Goal: Task Accomplishment & Management: Complete application form

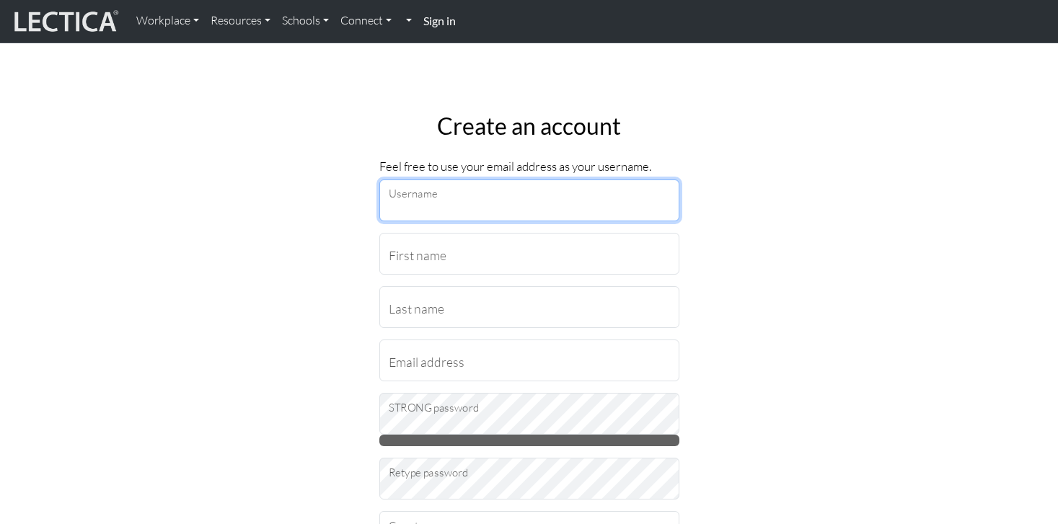
click at [483, 206] on input "Username" at bounding box center [529, 201] width 300 height 42
type input "rachs"
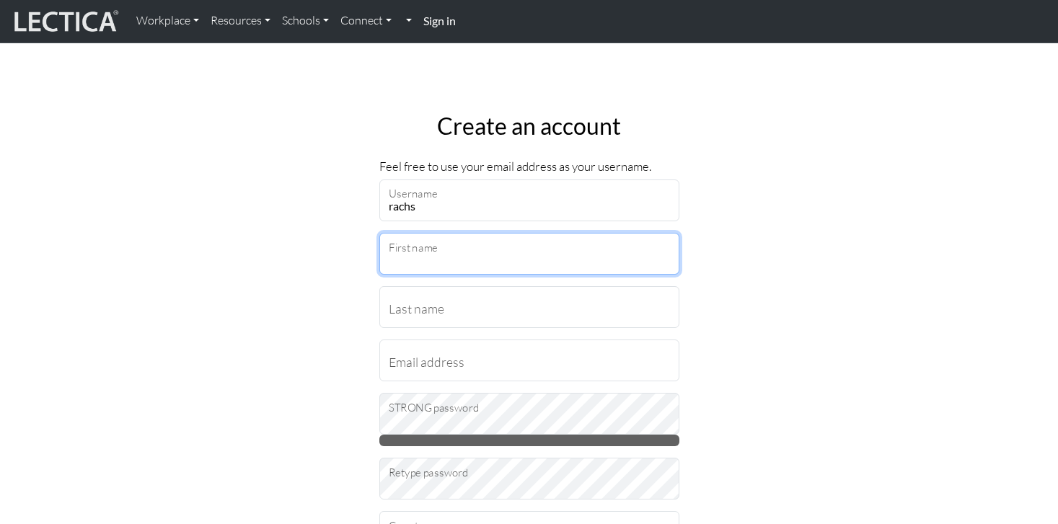
click at [446, 259] on input "First name" at bounding box center [529, 254] width 300 height 42
type input "[PERSON_NAME]"
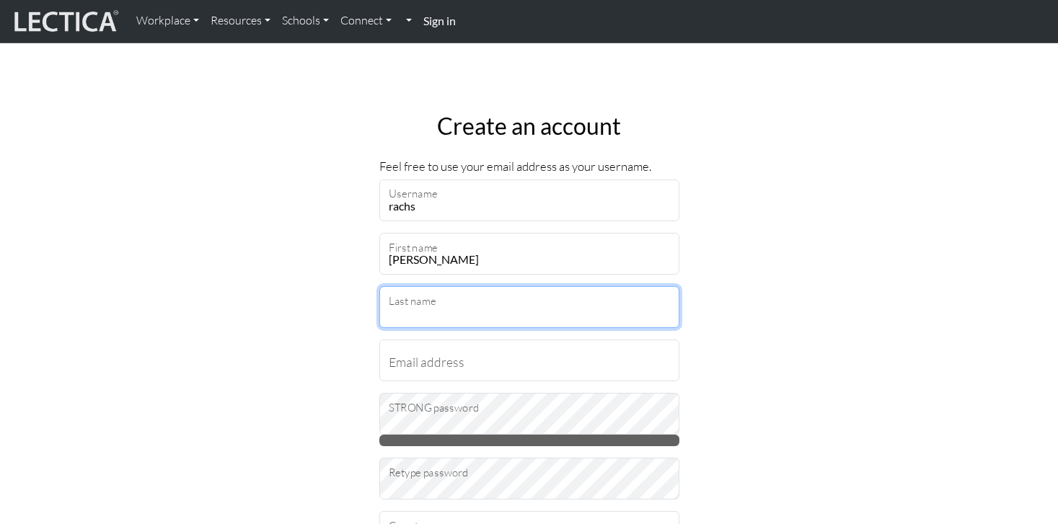
type input "Steinberg"
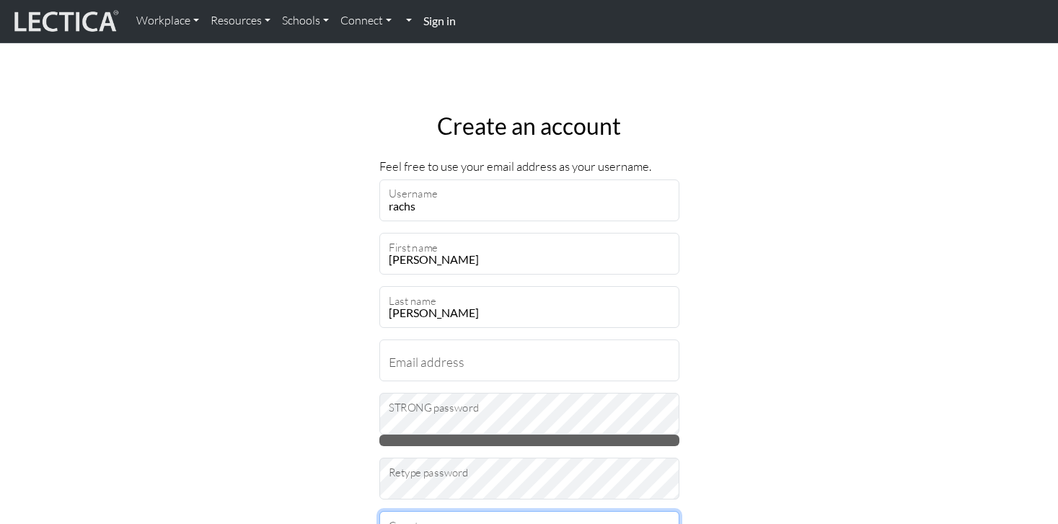
select select "237"
type input "94043"
select select "11546"
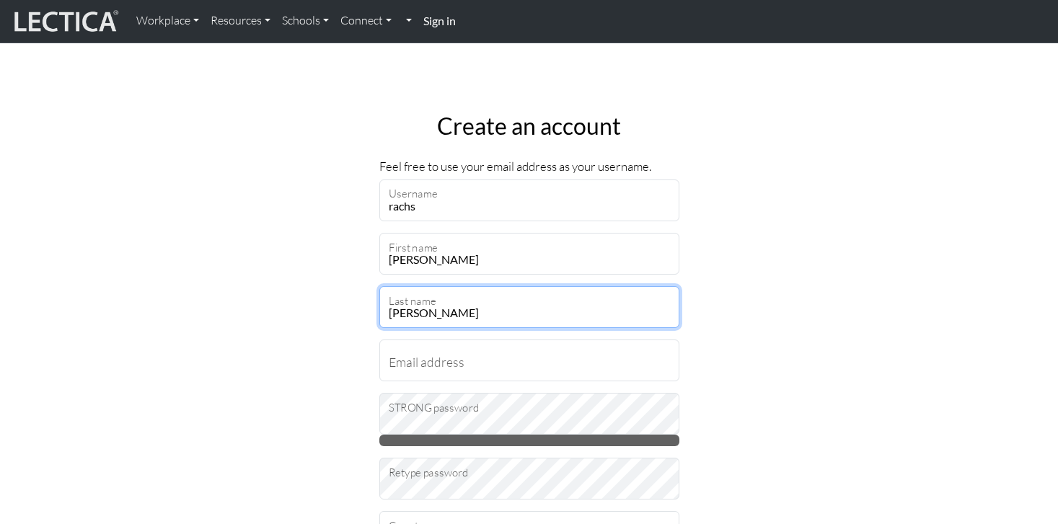
drag, startPoint x: 477, startPoint y: 310, endPoint x: 395, endPoint y: 313, distance: 82.3
click at [395, 313] on input "Steinberg" at bounding box center [529, 307] width 300 height 42
type input "S"
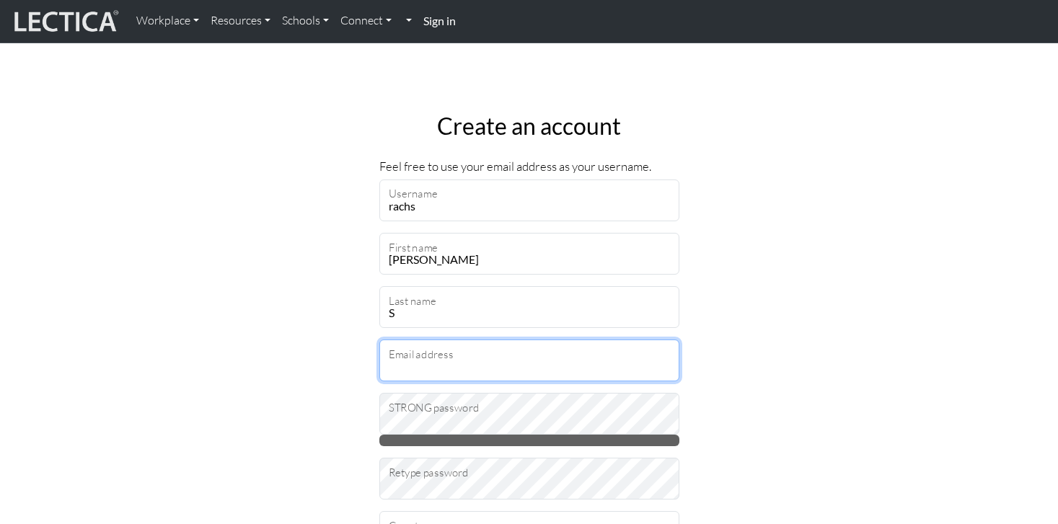
click at [412, 368] on input "Email address" at bounding box center [529, 361] width 300 height 42
type input "rachs@google.com"
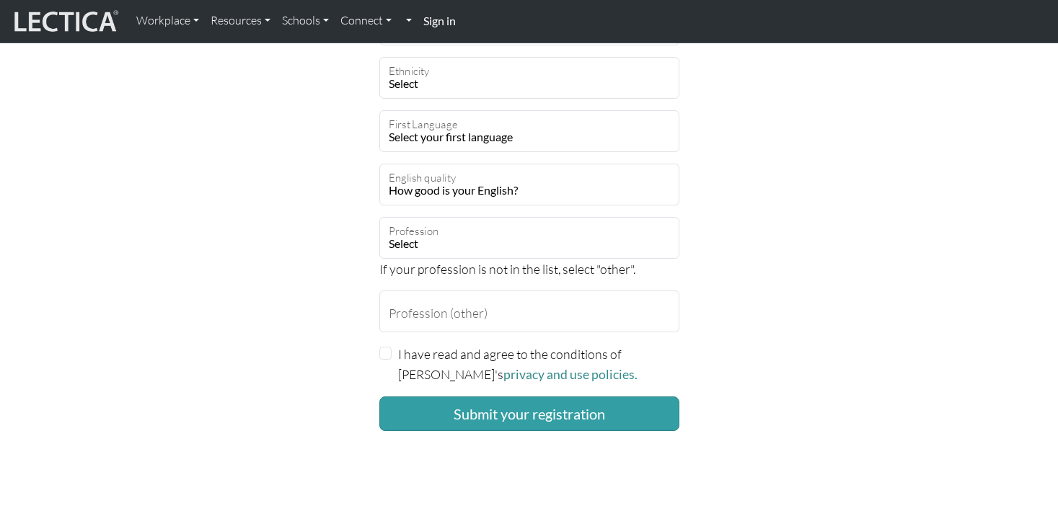
scroll to position [1091, 0]
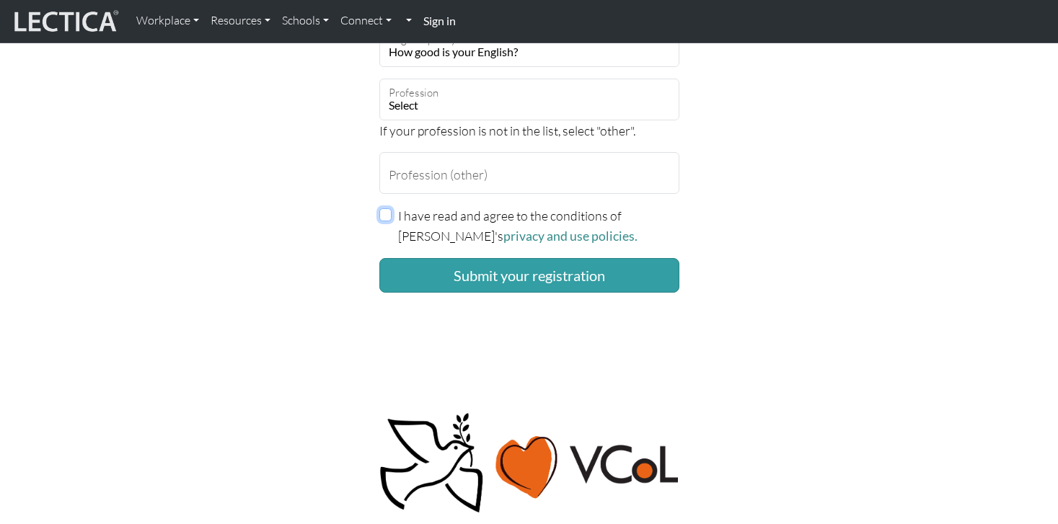
click at [386, 219] on input "I have read and agree to the conditions of Lectica's privacy and use policies." at bounding box center [385, 214] width 13 height 13
checkbox input "true"
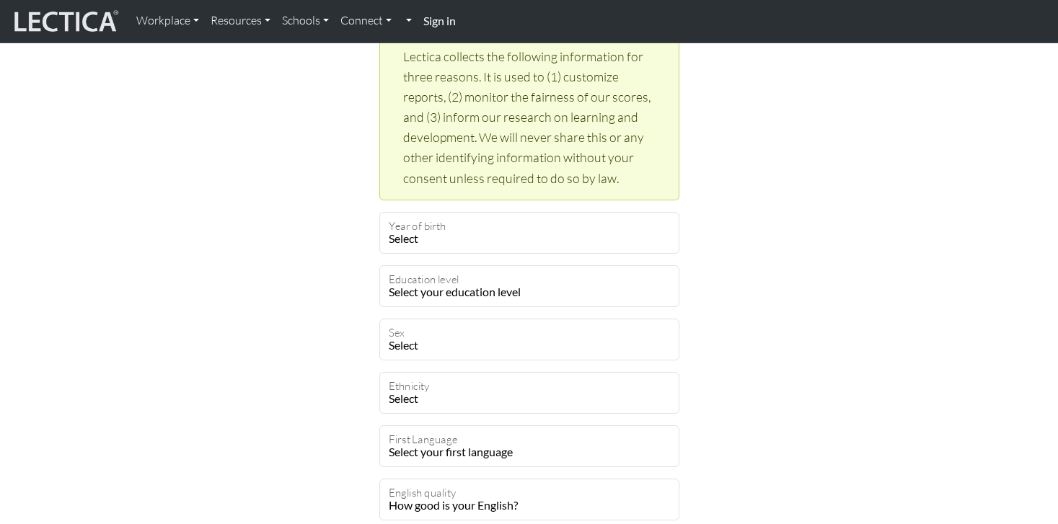
scroll to position [633, 0]
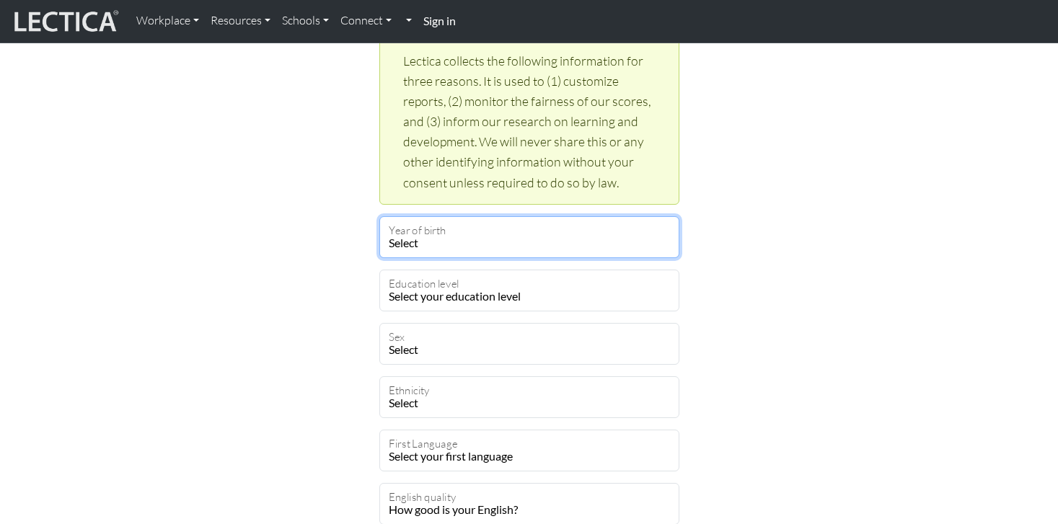
click at [428, 244] on select "Select 2019 2018 2017 2016 2015 2014 2013 2012 2011 2010 2009 2008 2007 2006 20…" at bounding box center [529, 237] width 300 height 42
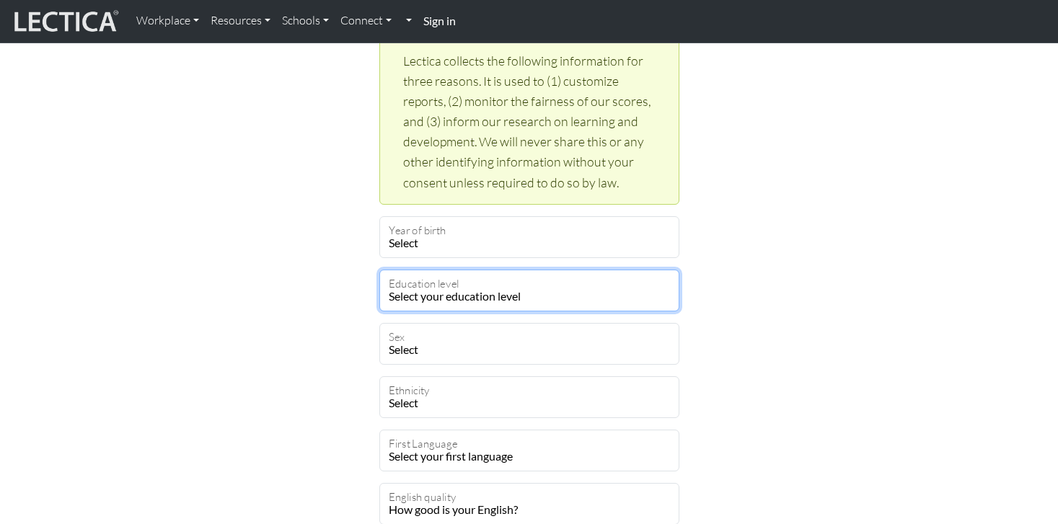
drag, startPoint x: 431, startPoint y: 288, endPoint x: 335, endPoint y: 240, distance: 107.1
click at [431, 288] on select "Select your education level toddler pre-pre-pre-k pre-pre-k pre-k Kindergarten …" at bounding box center [529, 291] width 300 height 42
select select "23"
click at [379, 270] on select "Select your education level toddler pre-pre-pre-k pre-pre-k pre-k Kindergarten …" at bounding box center [529, 291] width 300 height 42
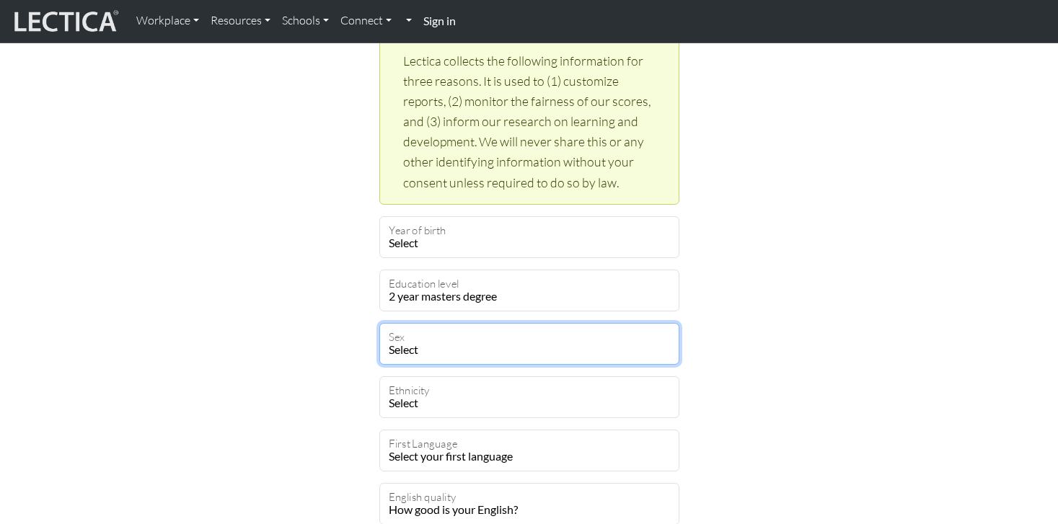
click at [449, 337] on select "Select [DEMOGRAPHIC_DATA] [DEMOGRAPHIC_DATA] Binary [DEMOGRAPHIC_DATA] Opt out" at bounding box center [529, 344] width 300 height 42
select select "optout"
click at [379, 323] on select "Select [DEMOGRAPHIC_DATA] [DEMOGRAPHIC_DATA] Binary [DEMOGRAPHIC_DATA] Opt out" at bounding box center [529, 344] width 300 height 42
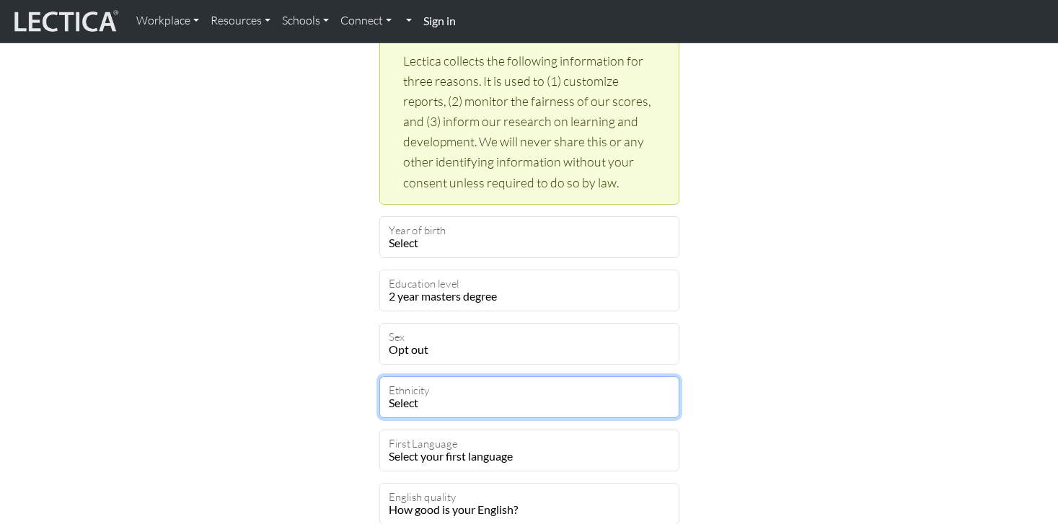
click at [456, 401] on select "Select [DEMOGRAPHIC_DATA] [DEMOGRAPHIC_DATA] Black [GEOGRAPHIC_DATA] Caucasian …" at bounding box center [529, 397] width 300 height 42
select select "120"
click at [379, 376] on select "Select [DEMOGRAPHIC_DATA] [DEMOGRAPHIC_DATA] Black [GEOGRAPHIC_DATA] Caucasian …" at bounding box center [529, 397] width 300 height 42
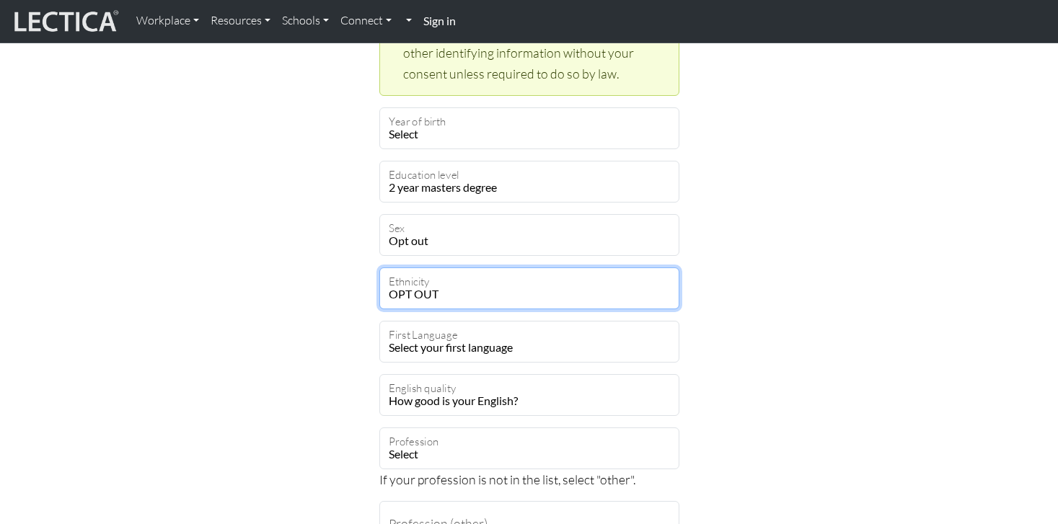
scroll to position [826, 0]
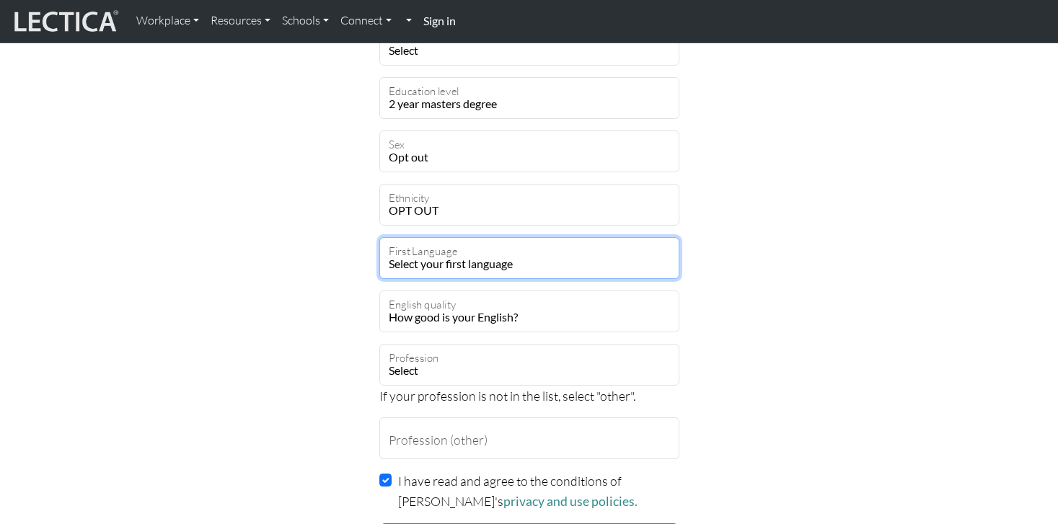
click at [462, 265] on select "Select your first language [GEOGRAPHIC_DATA] [GEOGRAPHIC_DATA] Acoli Adangme Ad…" at bounding box center [529, 258] width 300 height 42
select select "2424"
click at [379, 237] on select "Select your first language [GEOGRAPHIC_DATA] [GEOGRAPHIC_DATA] Acoli Adangme Ad…" at bounding box center [529, 258] width 300 height 42
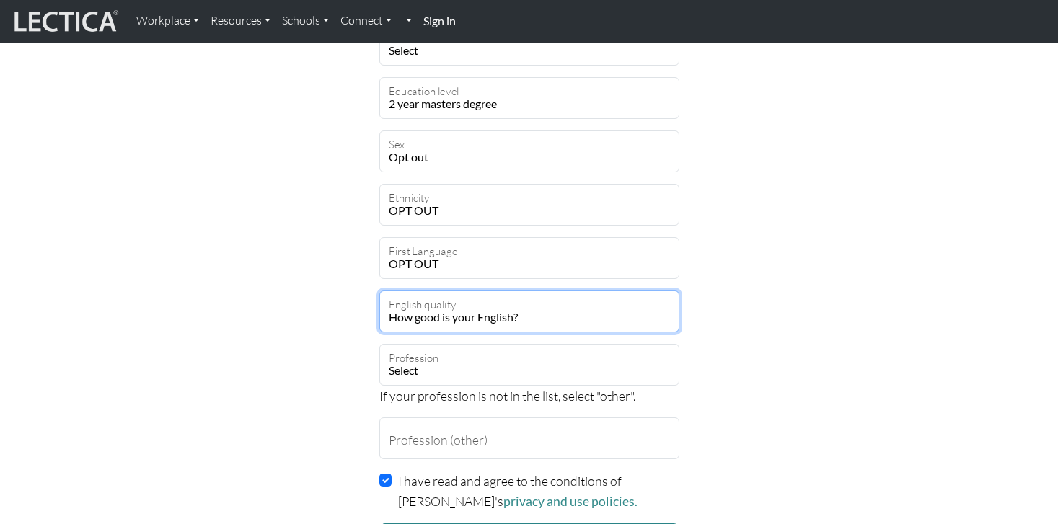
click at [436, 315] on select "How good is your English? Outstanding Excellent Very good Good Not so good Poor" at bounding box center [529, 312] width 300 height 42
click at [379, 291] on select "How good is your English? Outstanding Excellent Very good Good Not so good Poor" at bounding box center [529, 312] width 300 height 42
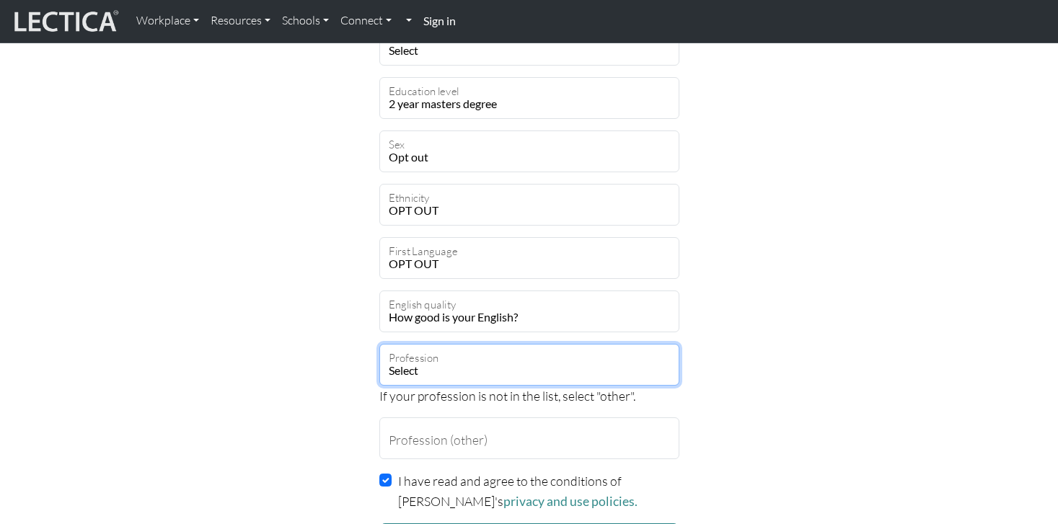
click at [420, 367] on select "Select academic accounting/finance administration arts: performing arts: visual…" at bounding box center [529, 365] width 300 height 42
select select "81"
click at [379, 344] on select "Select academic accounting/finance administration arts: performing arts: visual…" at bounding box center [529, 365] width 300 height 42
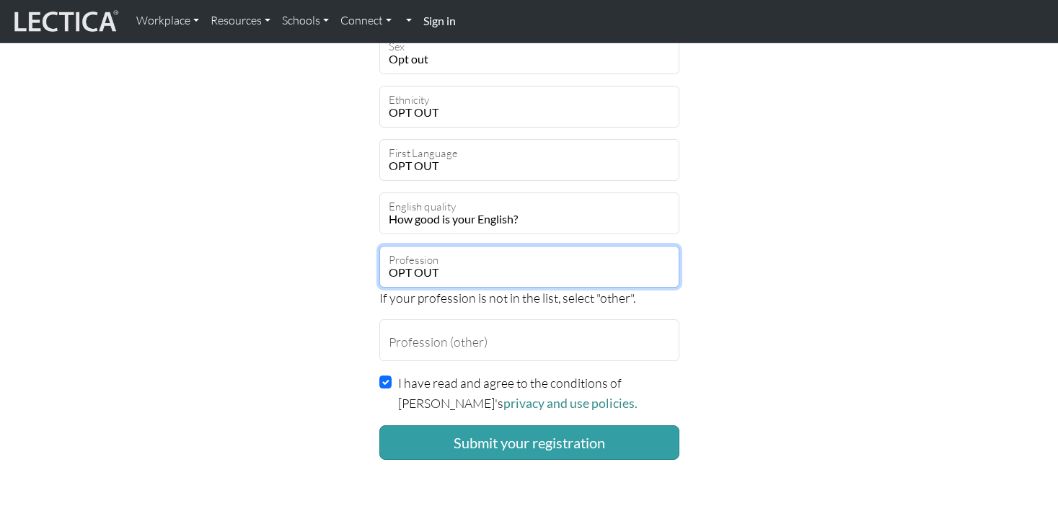
scroll to position [935, 0]
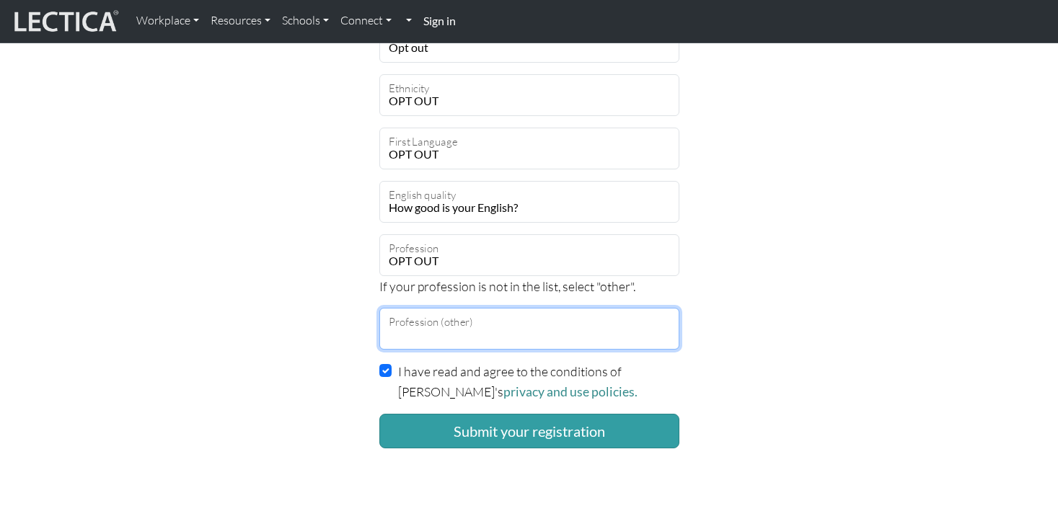
click at [435, 330] on input "Profession (other)" at bounding box center [529, 329] width 300 height 42
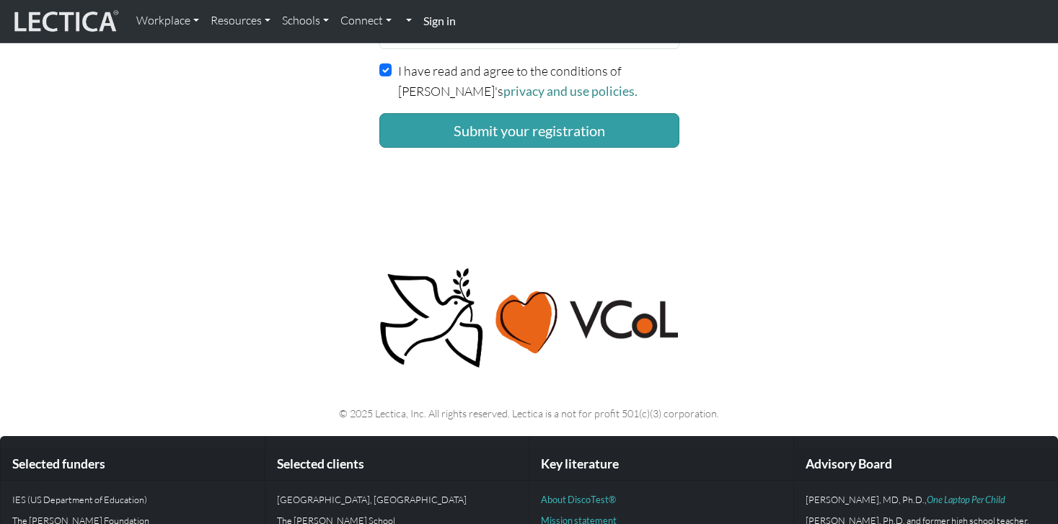
scroll to position [1178, 0]
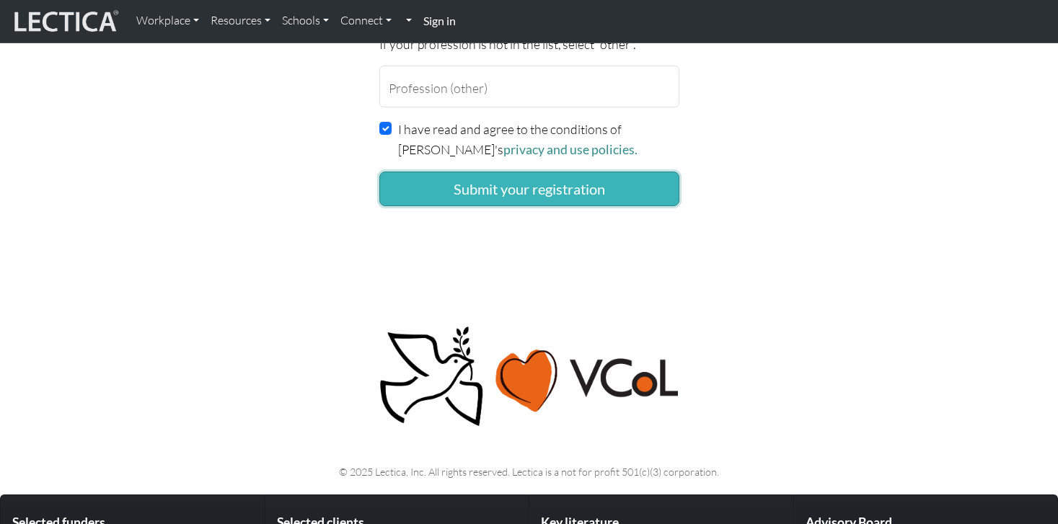
click at [521, 185] on button "Submit your registration" at bounding box center [529, 189] width 300 height 35
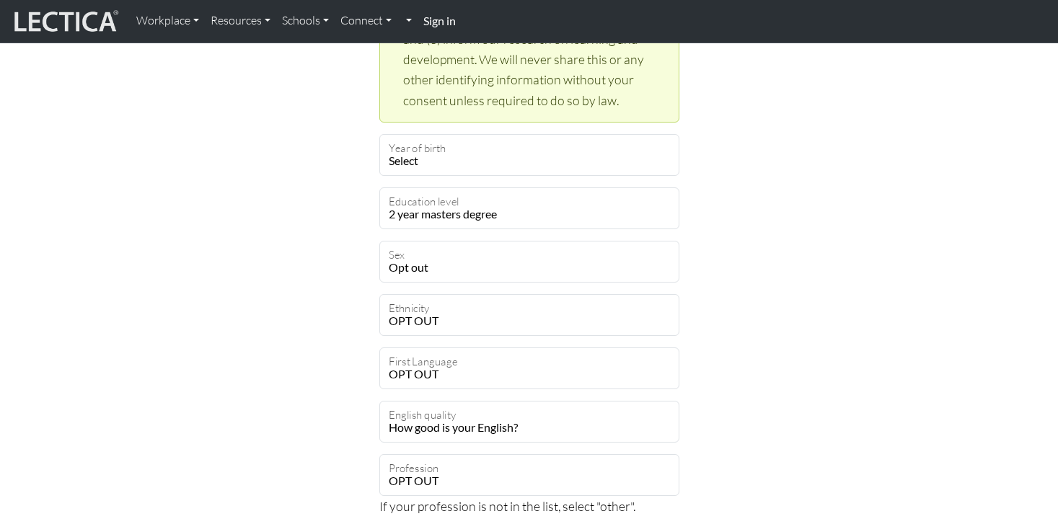
scroll to position [933, 0]
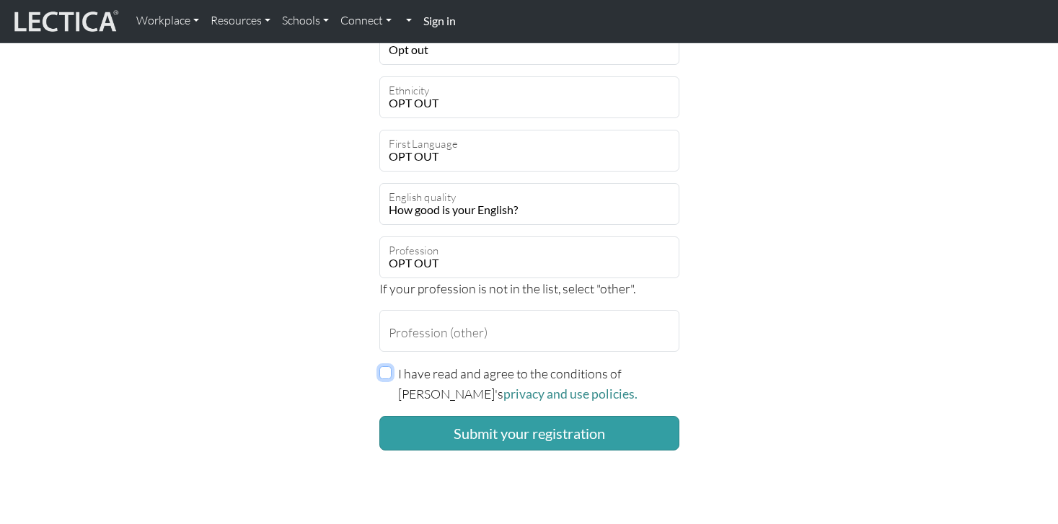
click at [391, 369] on input "I have read and agree to the conditions of [PERSON_NAME]'s privacy and use poli…" at bounding box center [385, 372] width 13 height 13
checkbox input "true"
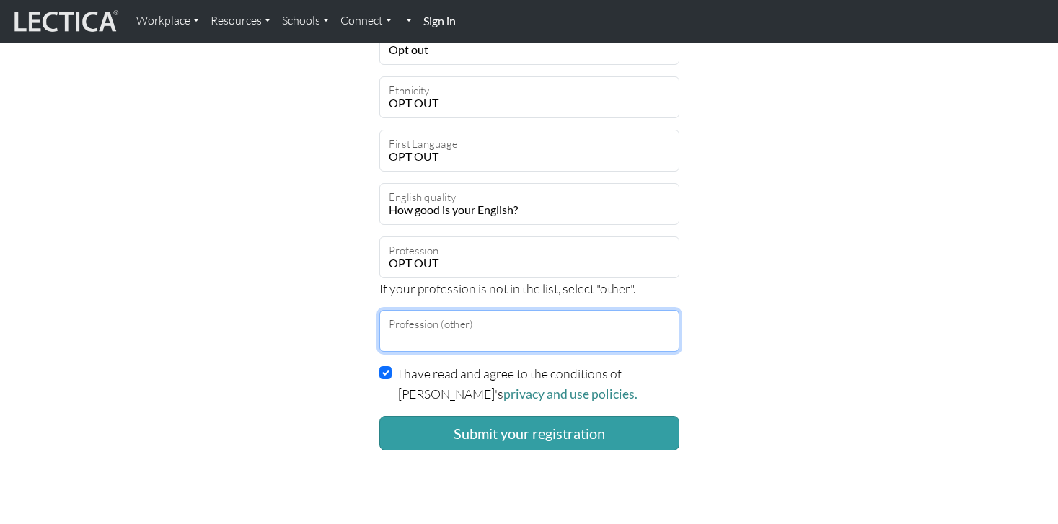
click at [495, 335] on input "Profession (other)" at bounding box center [529, 331] width 300 height 42
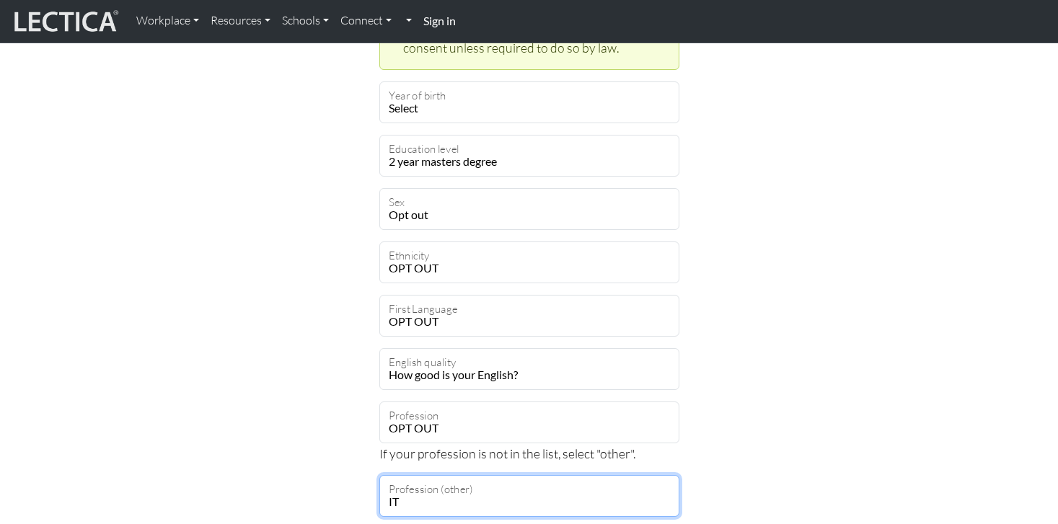
scroll to position [769, 0]
type input "I"
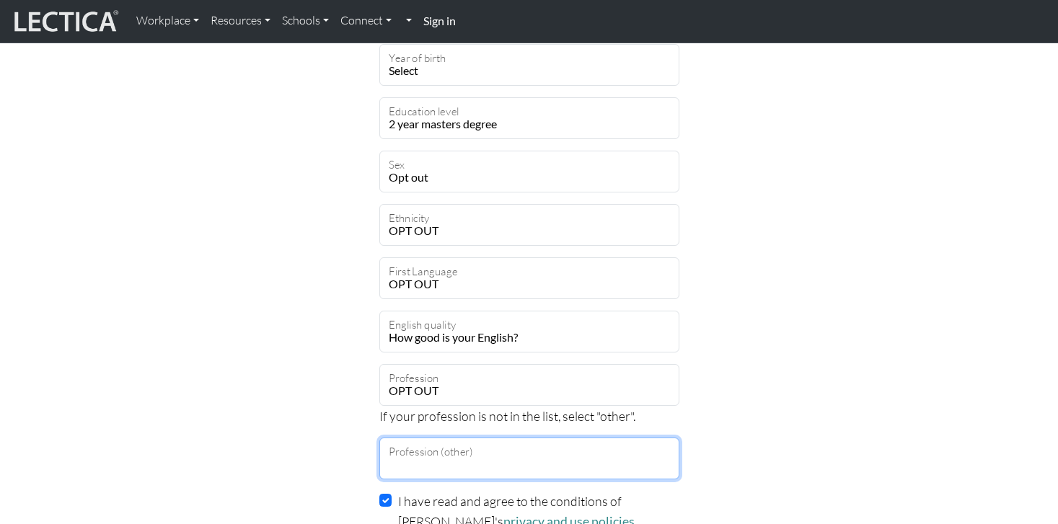
scroll to position [807, 0]
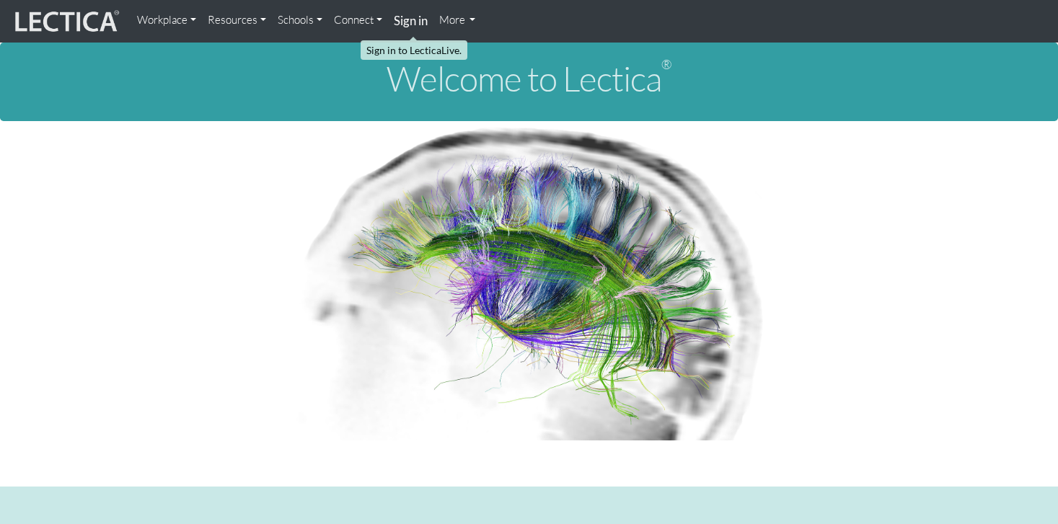
click at [416, 20] on strong "Sign in" at bounding box center [411, 20] width 34 height 15
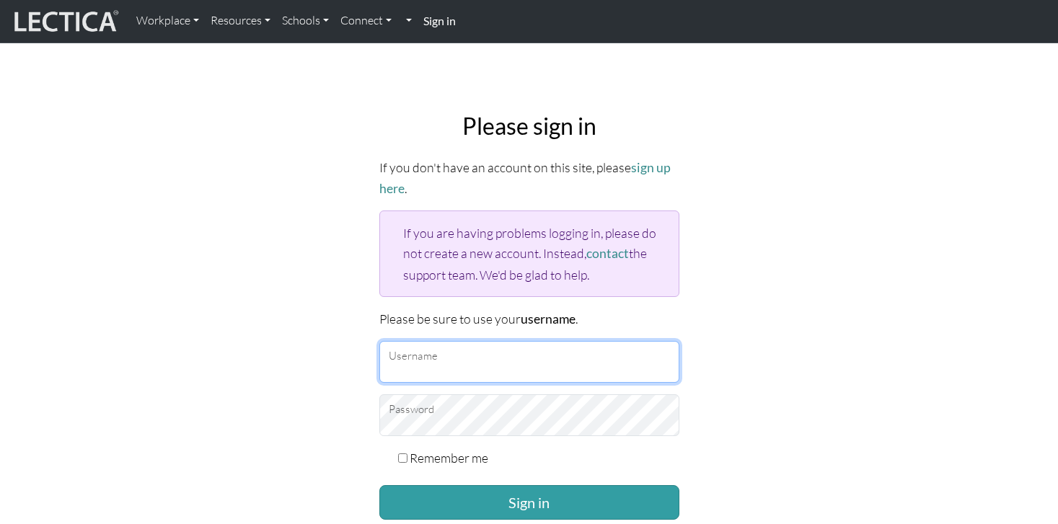
click at [414, 361] on input "Username" at bounding box center [529, 362] width 300 height 42
type input "rachs"
click at [402, 454] on input "Remember me" at bounding box center [402, 458] width 9 height 9
checkbox input "true"
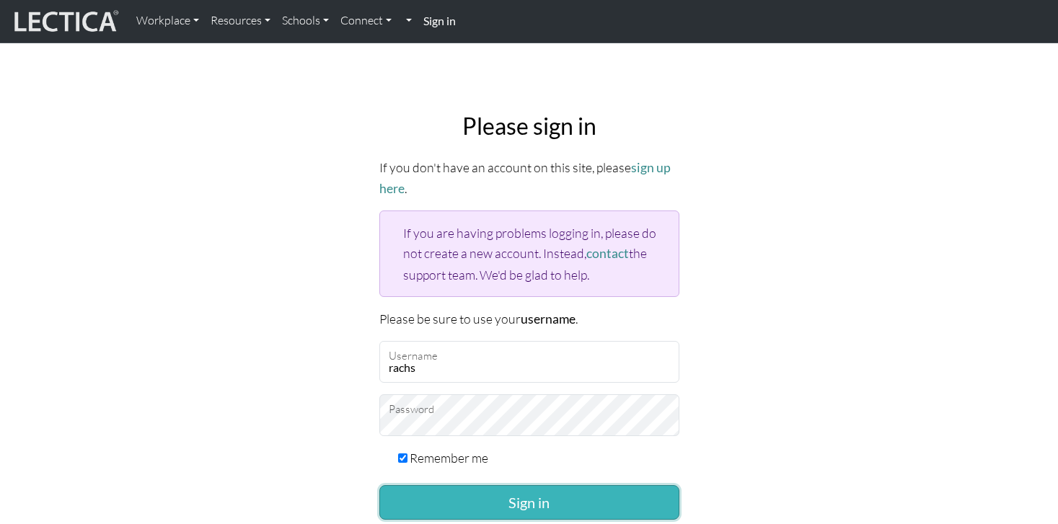
click at [481, 498] on button "Sign in" at bounding box center [529, 502] width 300 height 35
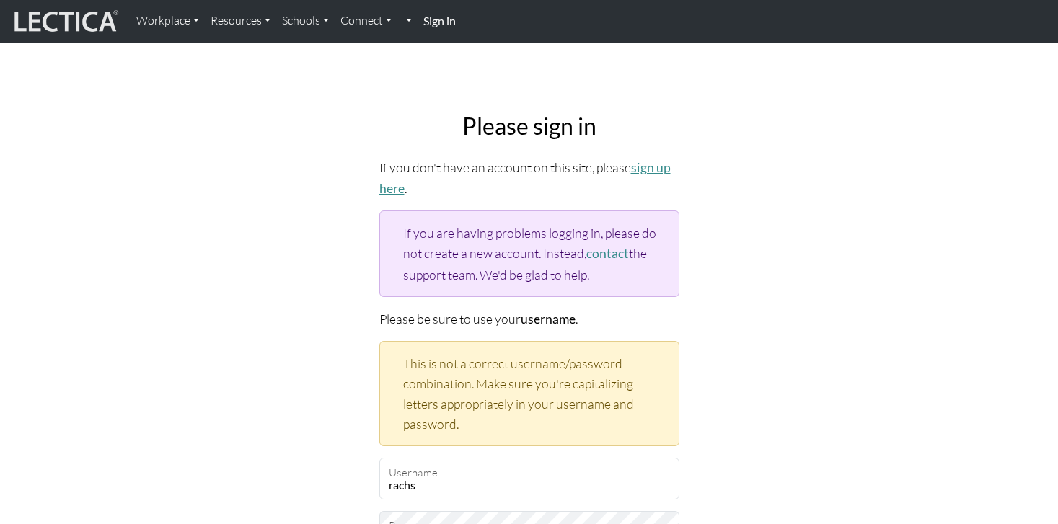
click at [394, 187] on link "sign up here" at bounding box center [524, 178] width 291 height 36
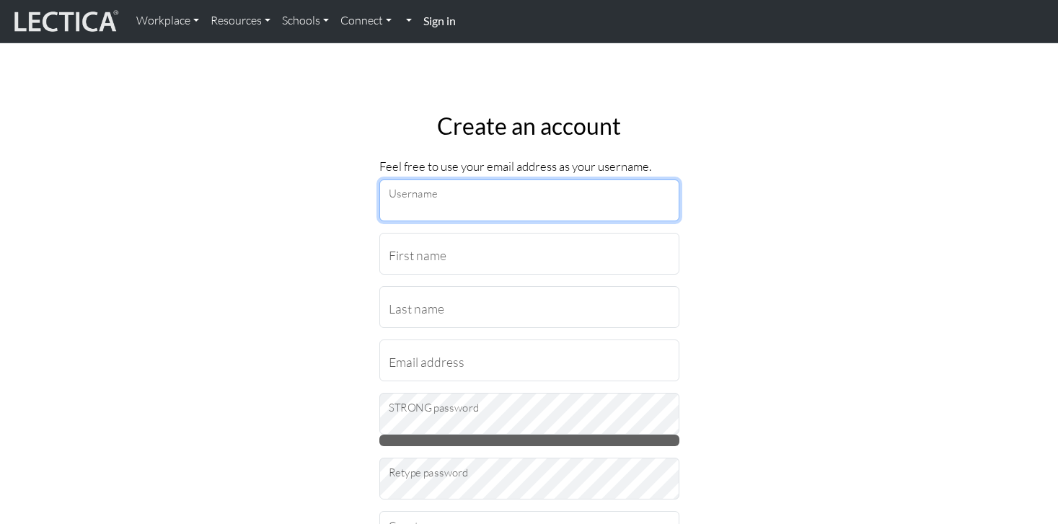
click at [451, 199] on input "Username" at bounding box center [529, 201] width 300 height 42
type input "rachs"
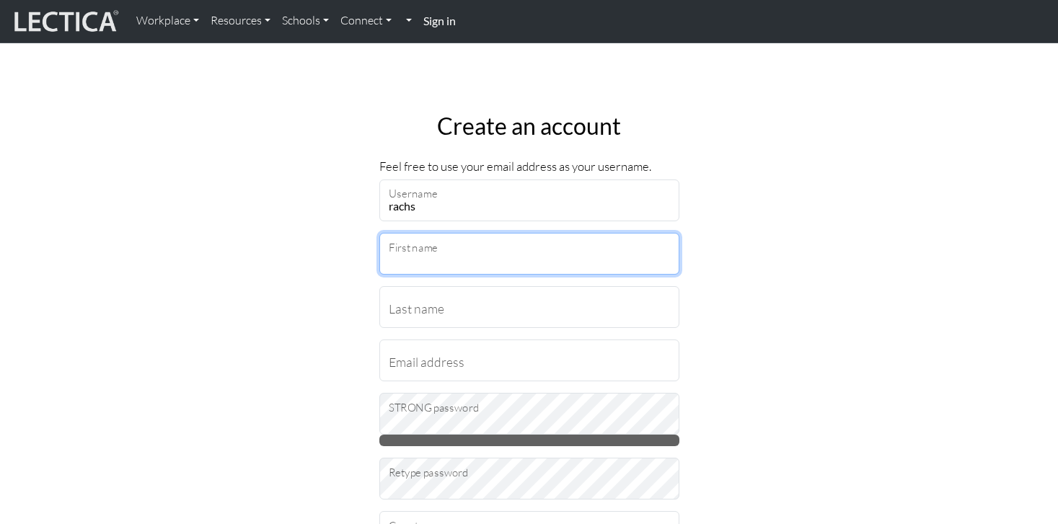
click at [436, 248] on input "First name" at bounding box center [529, 254] width 300 height 42
type input "[PERSON_NAME]"
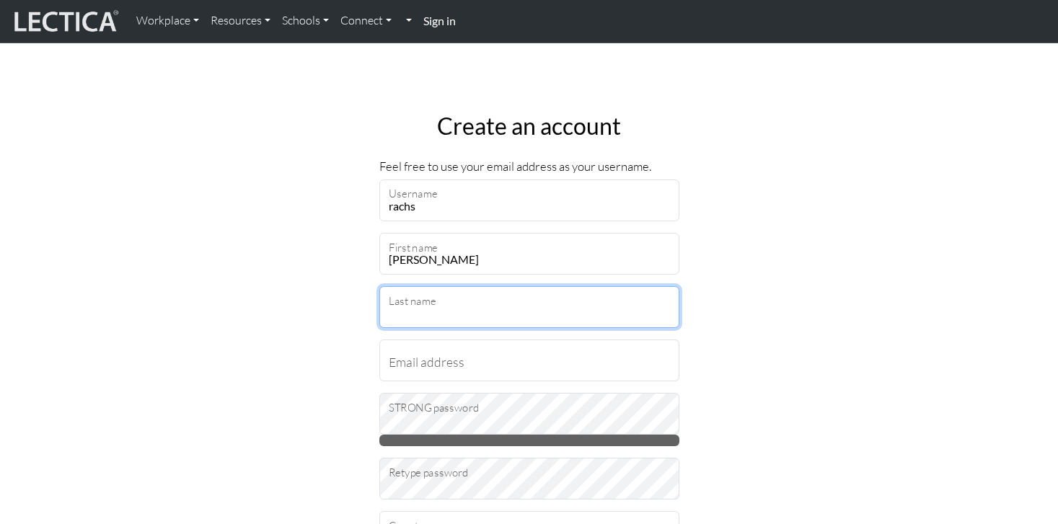
type input "[PERSON_NAME]"
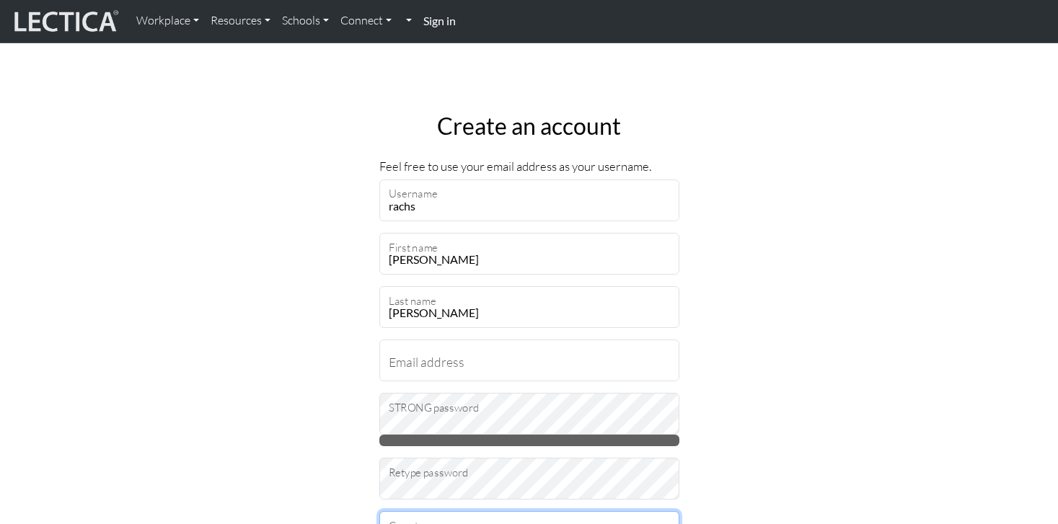
select select "237"
type input "94043"
select select "11546"
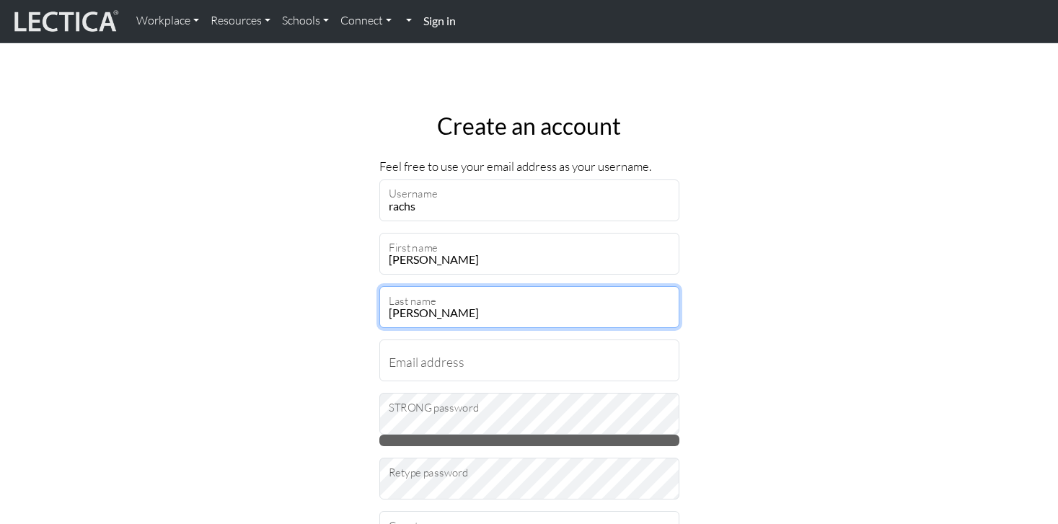
click at [459, 315] on input "[PERSON_NAME]" at bounding box center [529, 307] width 300 height 42
type input "S"
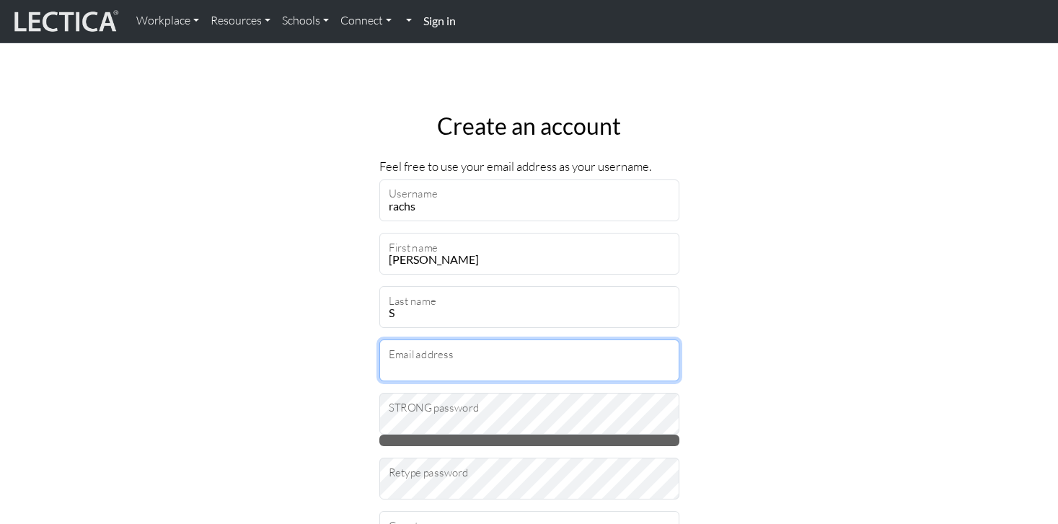
click at [427, 360] on input "Email address" at bounding box center [529, 361] width 300 height 42
type input "[EMAIL_ADDRESS][DOMAIN_NAME]"
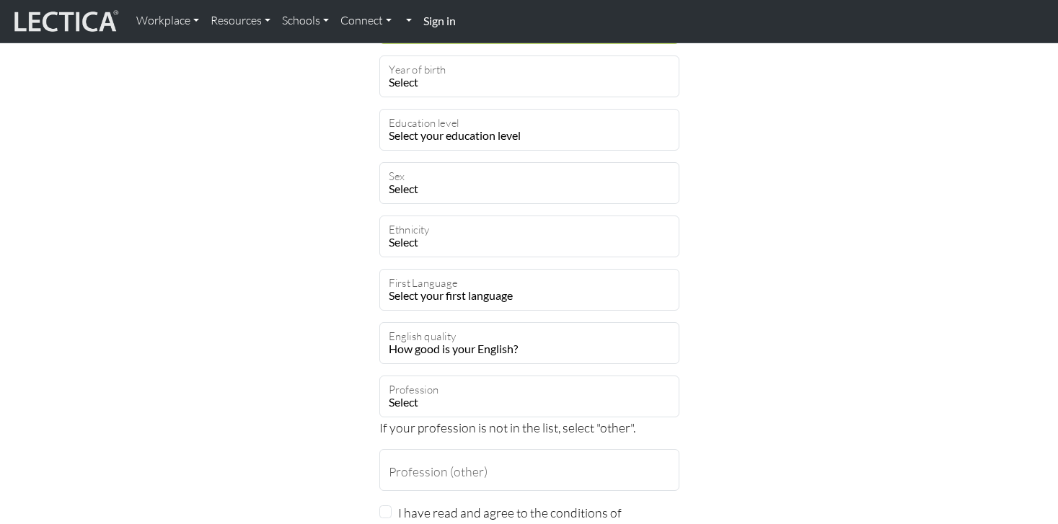
scroll to position [816, 0]
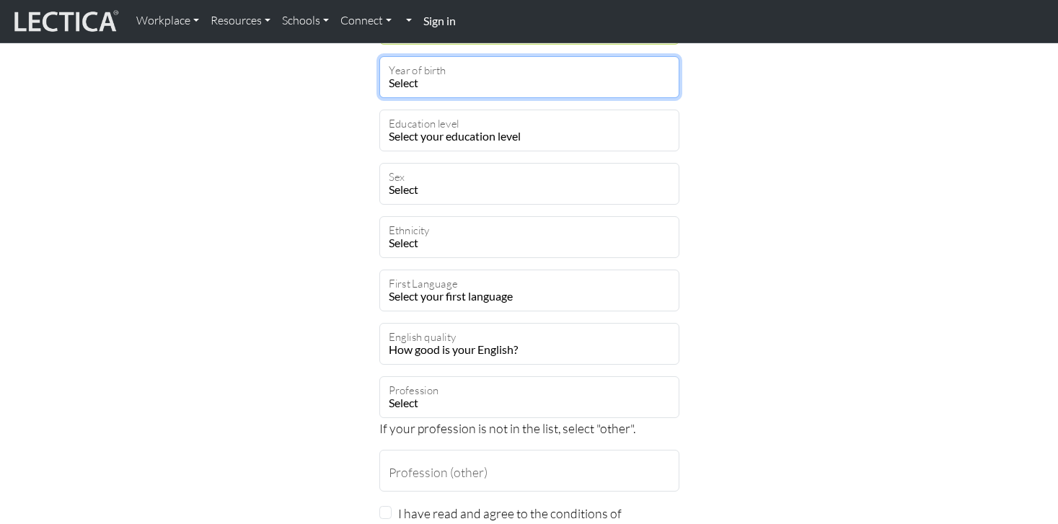
click at [457, 89] on select "Select 2019 2018 2017 2016 2015 2014 2013 2012 2011 2010 2009 2008 2007 2006 20…" at bounding box center [529, 77] width 300 height 42
click at [379, 56] on select "Select 2019 2018 2017 2016 2015 2014 2013 2012 2011 2010 2009 2008 2007 2006 20…" at bounding box center [529, 77] width 300 height 42
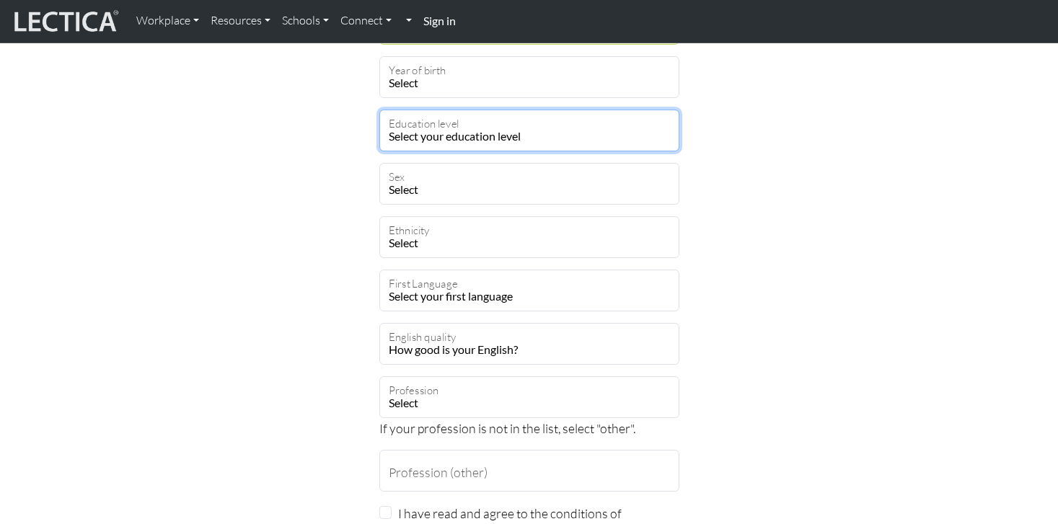
click at [422, 136] on select "Select your education level toddler pre-pre-pre-k pre-pre-k pre-k Kindergarten …" at bounding box center [529, 131] width 300 height 42
select select "23"
click at [379, 110] on select "Select your education level toddler pre-pre-pre-k pre-pre-k pre-k Kindergarten …" at bounding box center [529, 131] width 300 height 42
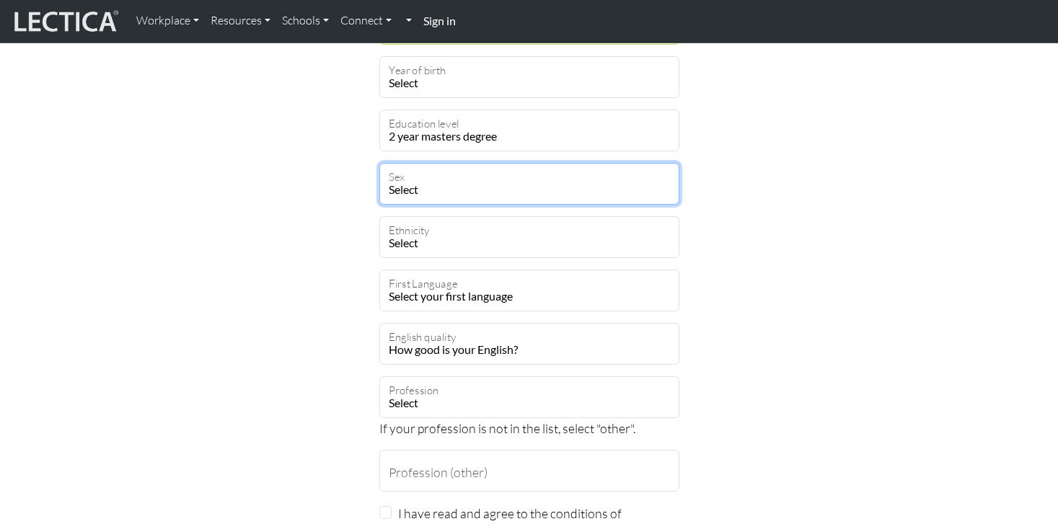
click at [421, 193] on select "Select [DEMOGRAPHIC_DATA] [DEMOGRAPHIC_DATA] Binary [DEMOGRAPHIC_DATA] Opt out" at bounding box center [529, 184] width 300 height 42
select select "optout"
click at [379, 163] on select "Select [DEMOGRAPHIC_DATA] [DEMOGRAPHIC_DATA] Binary [DEMOGRAPHIC_DATA] Opt out" at bounding box center [529, 184] width 300 height 42
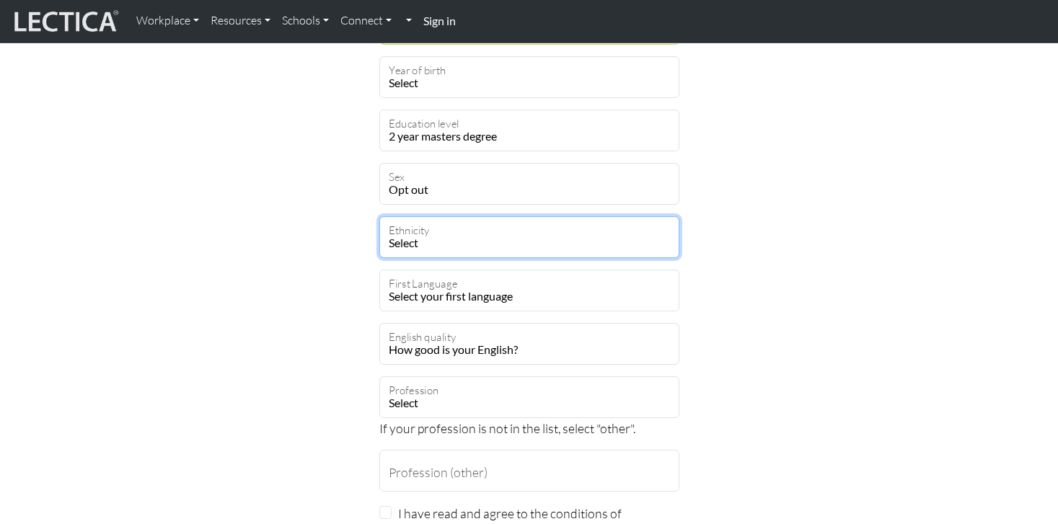
click at [433, 247] on select "Select [DEMOGRAPHIC_DATA] [DEMOGRAPHIC_DATA] Black [GEOGRAPHIC_DATA] Caucasian …" at bounding box center [529, 237] width 300 height 42
select select "120"
click at [379, 216] on select "Select [DEMOGRAPHIC_DATA] [DEMOGRAPHIC_DATA] Black [GEOGRAPHIC_DATA] Caucasian …" at bounding box center [529, 237] width 300 height 42
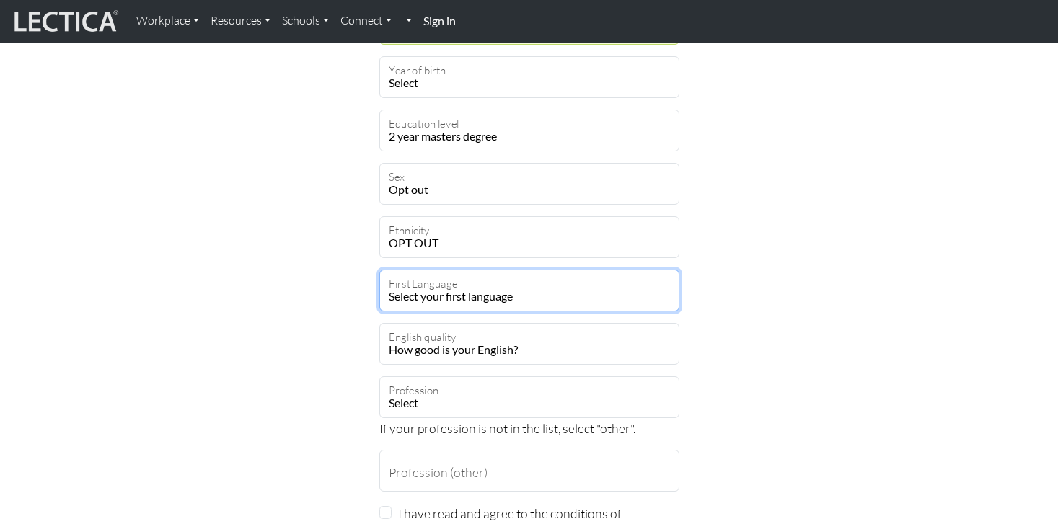
click at [427, 294] on select "Select your first language [GEOGRAPHIC_DATA] [GEOGRAPHIC_DATA] Acoli Adangme Ad…" at bounding box center [529, 291] width 300 height 42
select select "2424"
click at [379, 270] on select "Select your first language [GEOGRAPHIC_DATA] [GEOGRAPHIC_DATA] Acoli Adangme Ad…" at bounding box center [529, 291] width 300 height 42
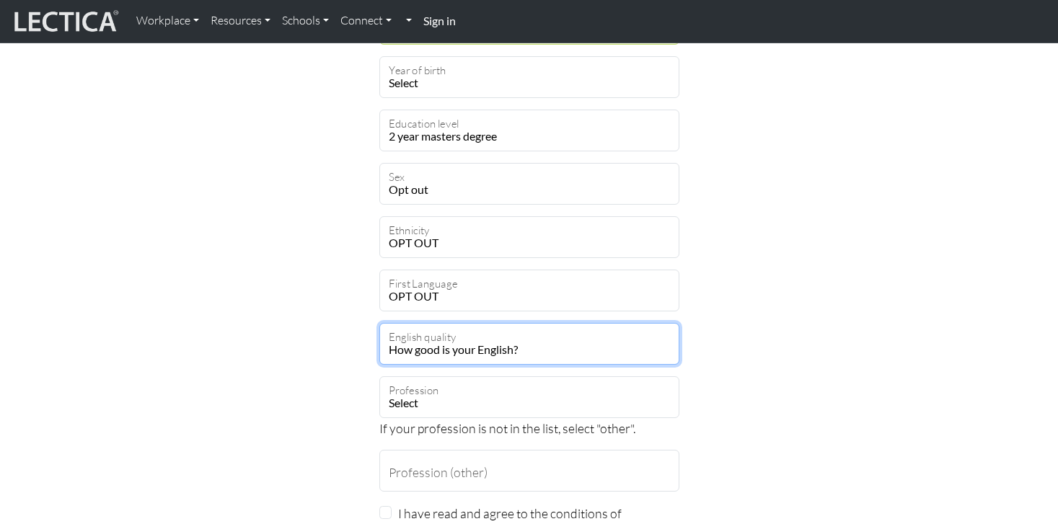
click at [429, 346] on select "How good is your English? Outstanding Excellent Very good Good Not so good Poor" at bounding box center [529, 344] width 300 height 42
click at [379, 323] on select "How good is your English? Outstanding Excellent Very good Good Not so good Poor" at bounding box center [529, 344] width 300 height 42
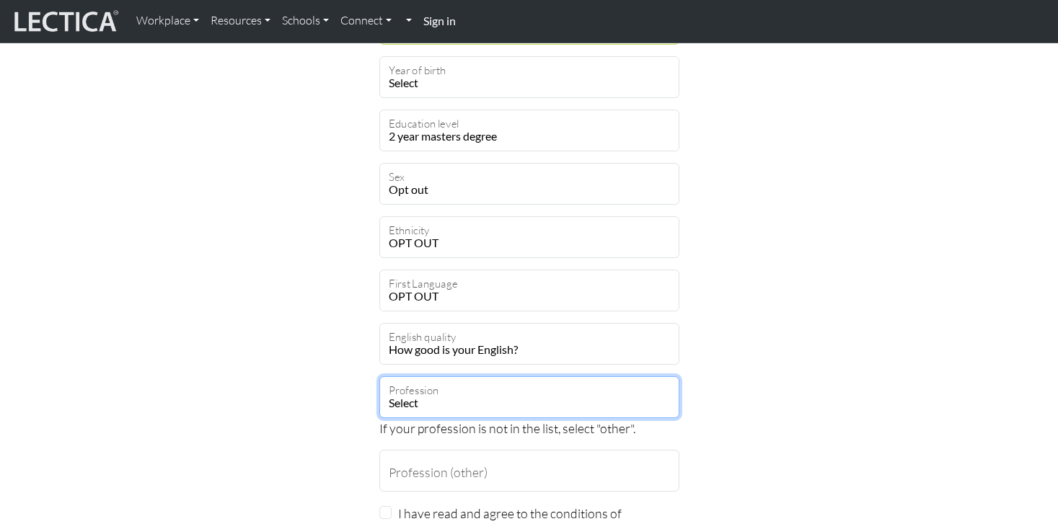
click at [424, 400] on select "Select academic accounting/finance administration arts: performing arts: visual…" at bounding box center [529, 397] width 300 height 42
select select "81"
click at [379, 376] on select "Select academic accounting/finance administration arts: performing arts: visual…" at bounding box center [529, 397] width 300 height 42
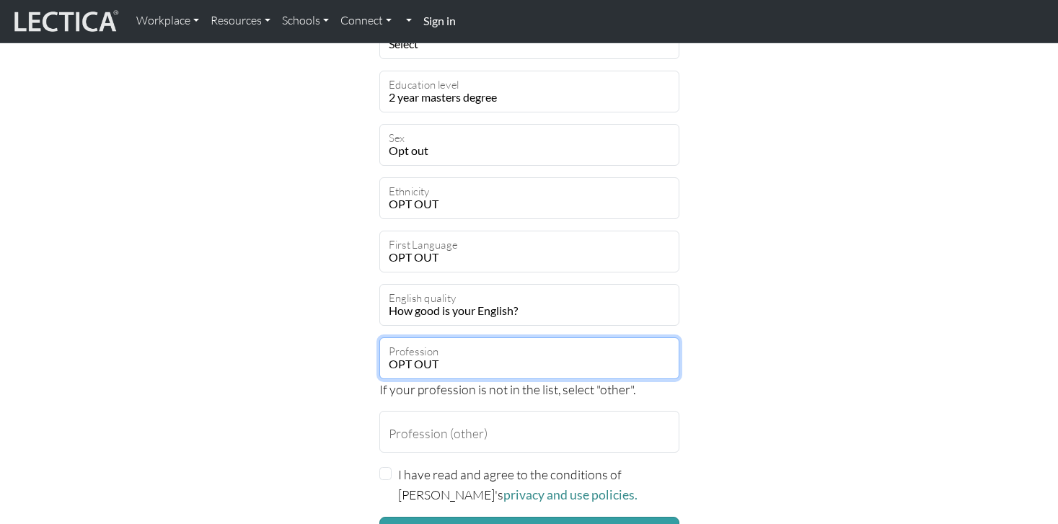
scroll to position [865, 0]
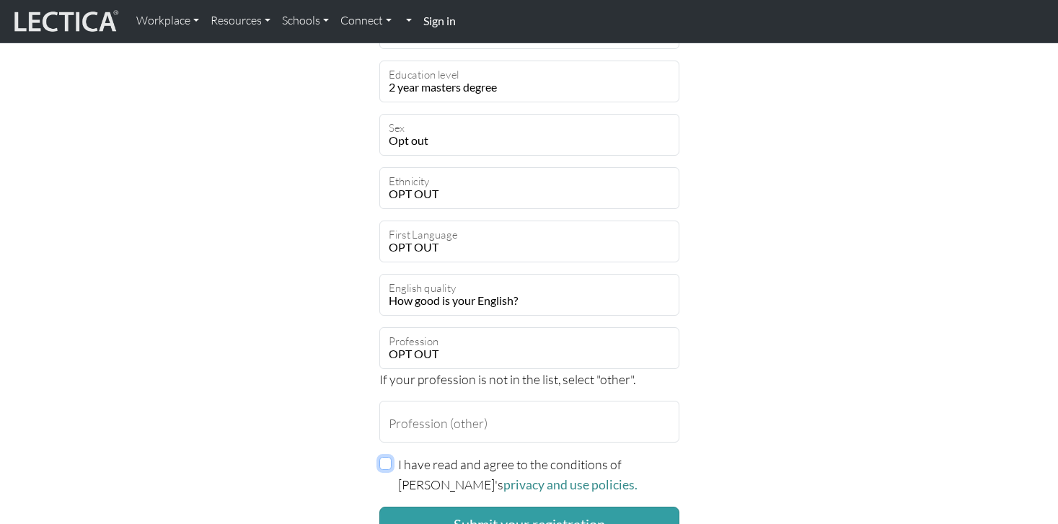
click at [388, 466] on input "I have read and agree to the conditions of [PERSON_NAME]'s privacy and use poli…" at bounding box center [385, 463] width 13 height 13
checkbox input "true"
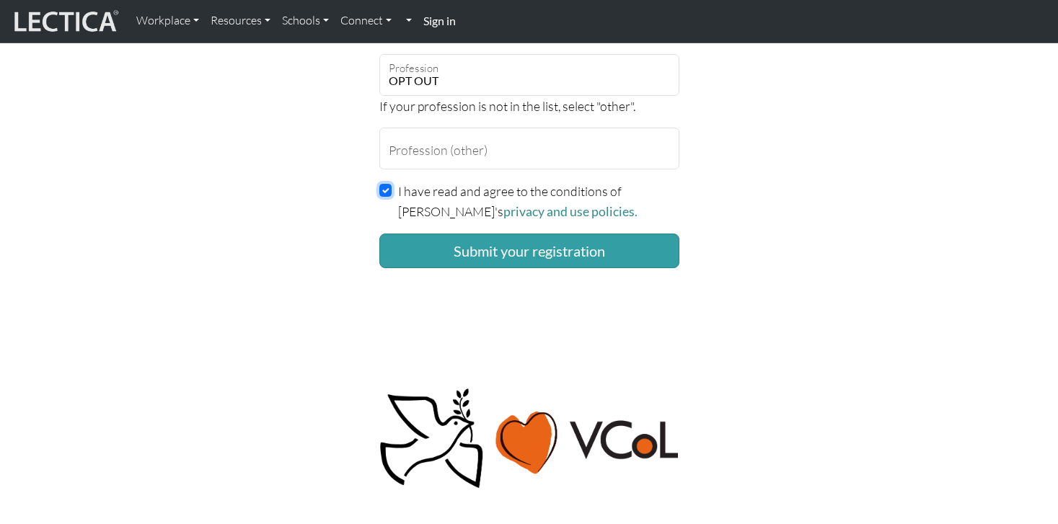
scroll to position [1143, 0]
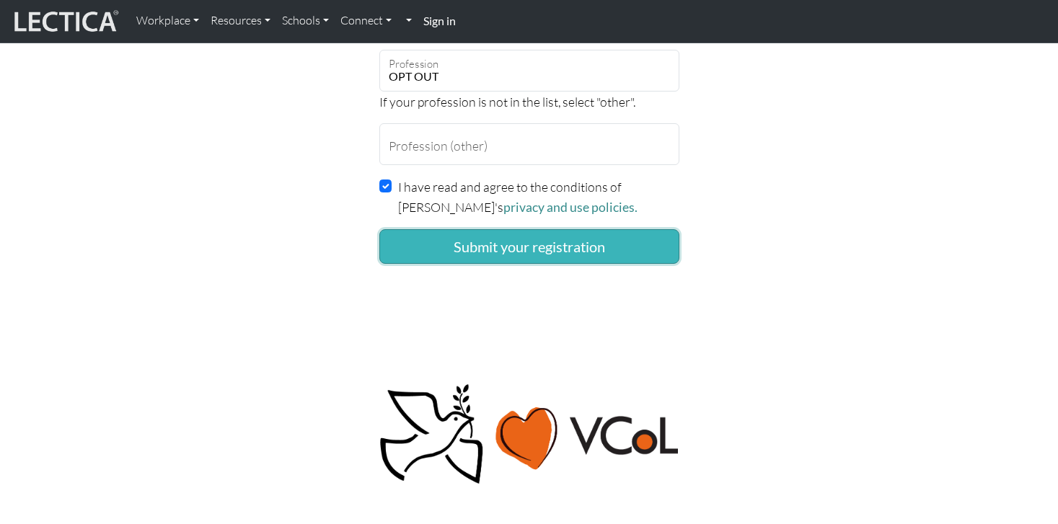
click at [507, 248] on button "Submit your registration" at bounding box center [529, 246] width 300 height 35
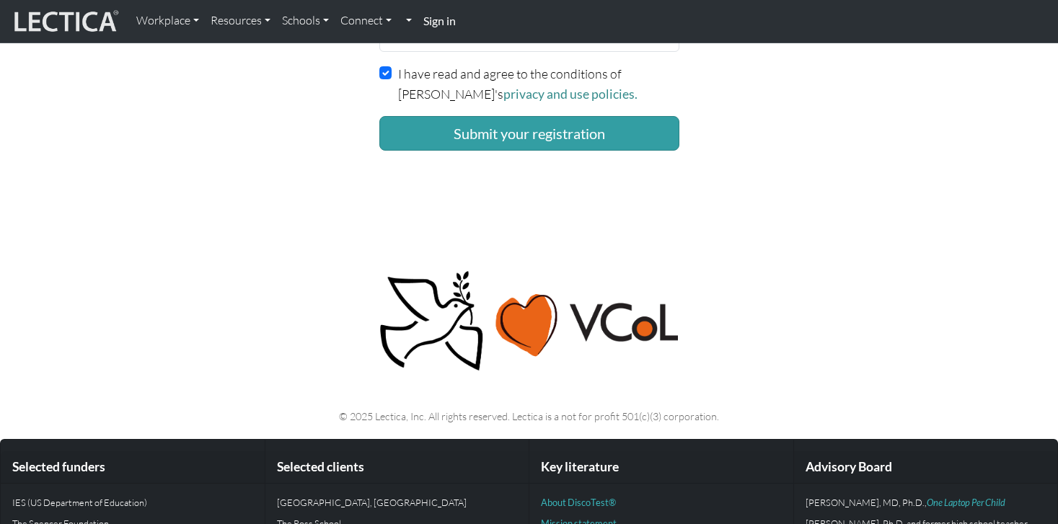
scroll to position [1238, 0]
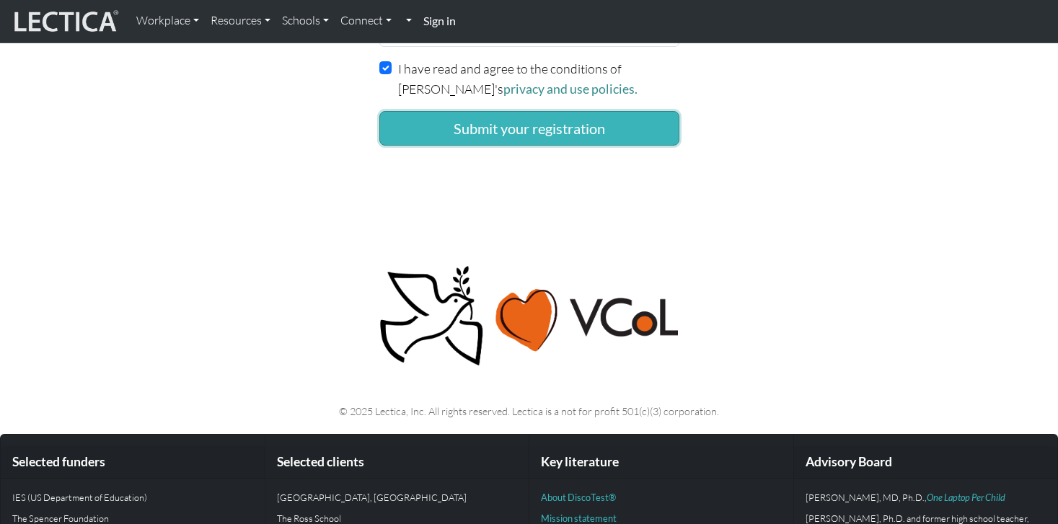
click at [505, 133] on button "Submit your registration" at bounding box center [529, 128] width 300 height 35
